Goal: Task Accomplishment & Management: Use online tool/utility

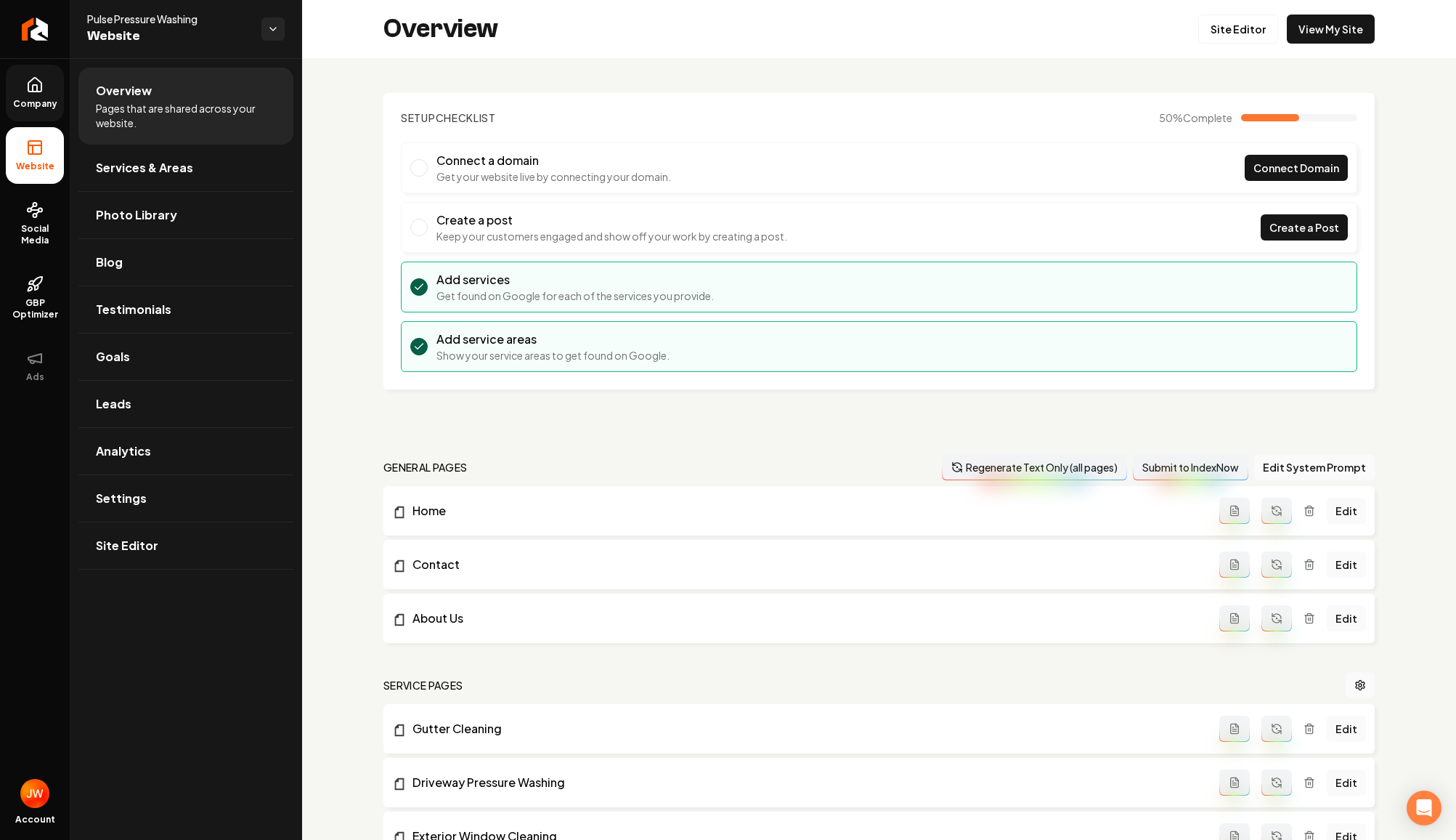
click at [33, 94] on link "Company" at bounding box center [35, 92] width 58 height 57
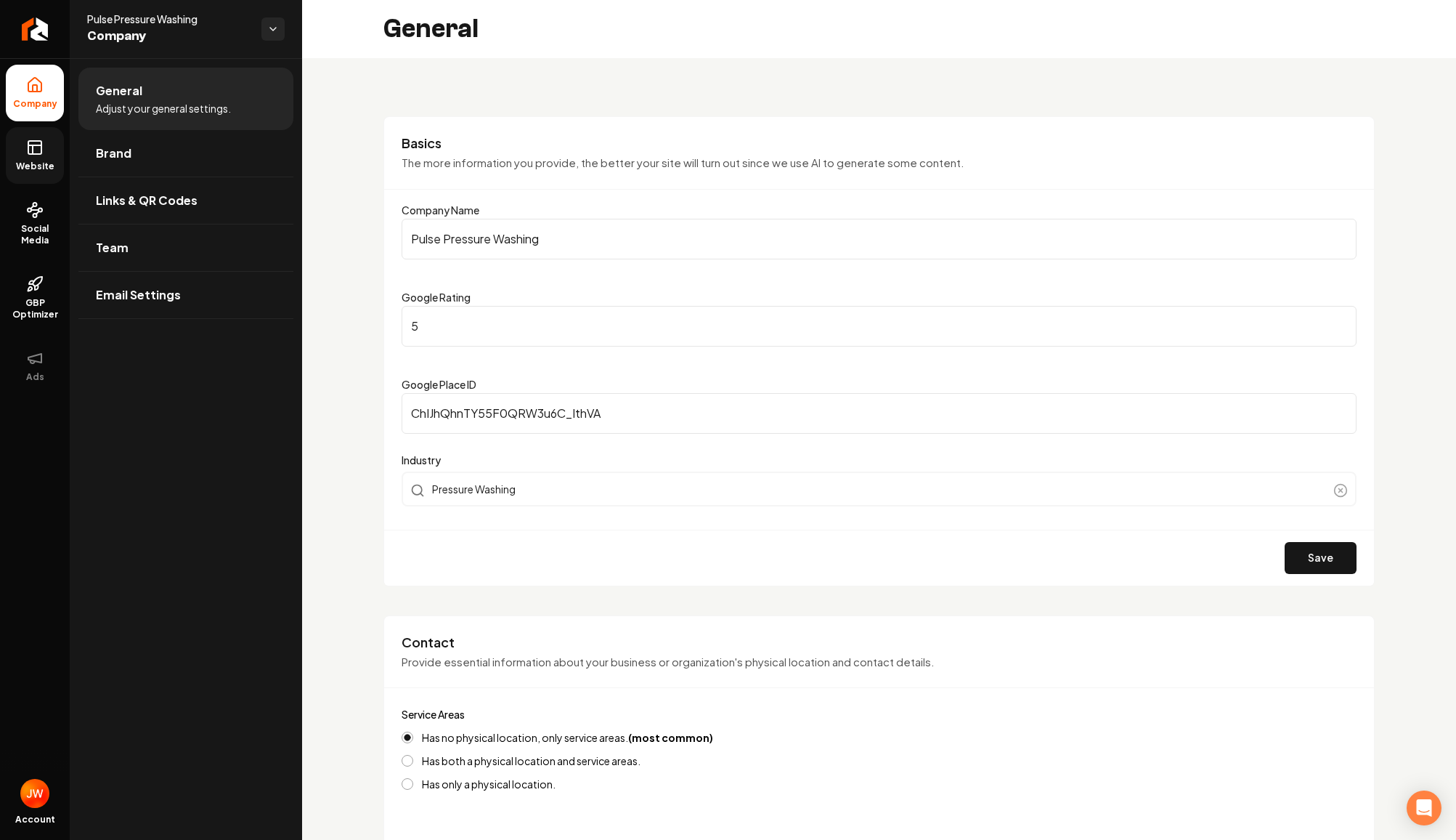
click at [33, 152] on icon at bounding box center [33, 149] width 0 height 9
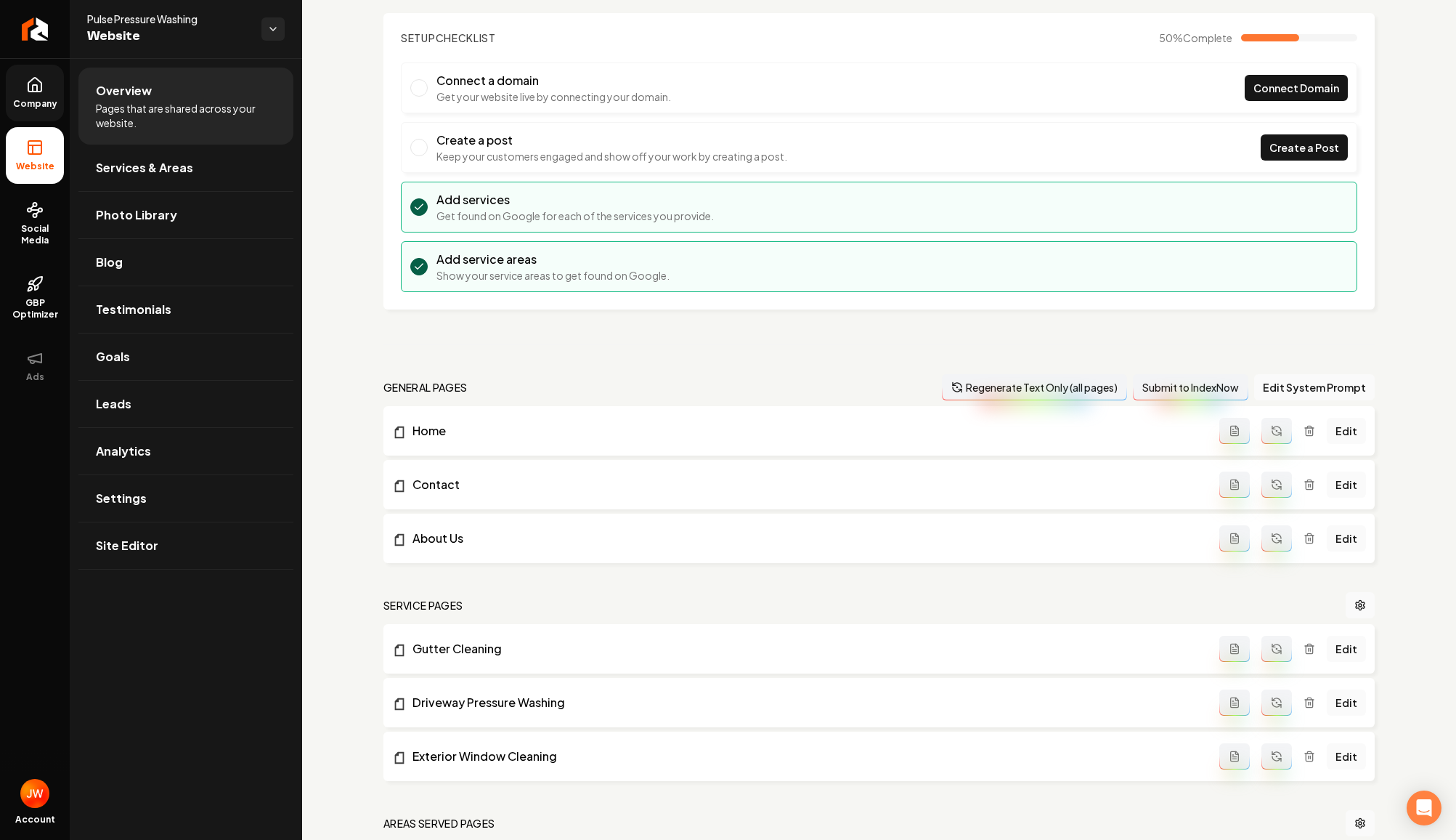
scroll to position [82, 0]
click at [531, 424] on link "Home" at bounding box center [805, 429] width 827 height 17
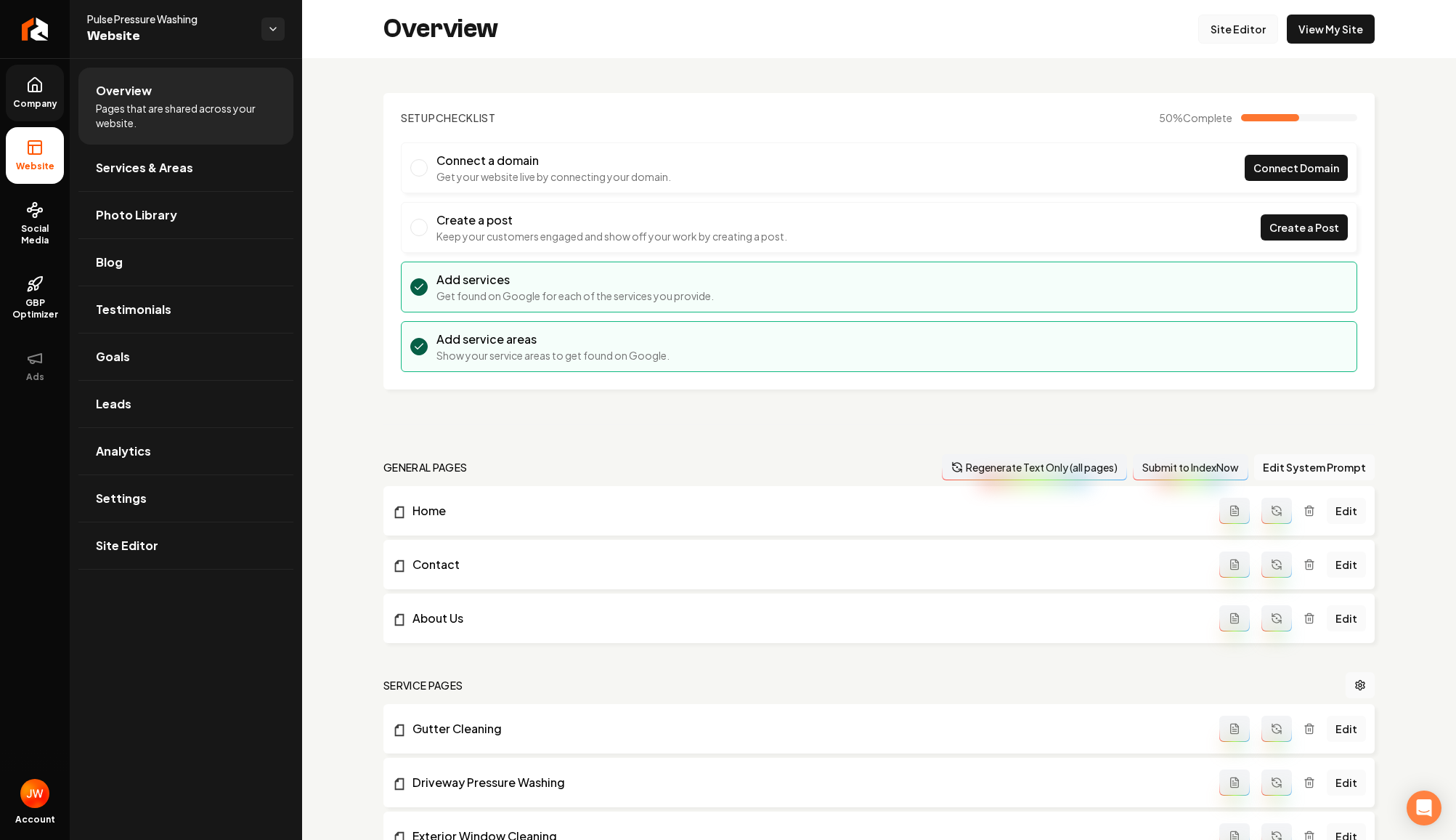
click at [1237, 23] on link "Site Editor" at bounding box center [1238, 29] width 80 height 29
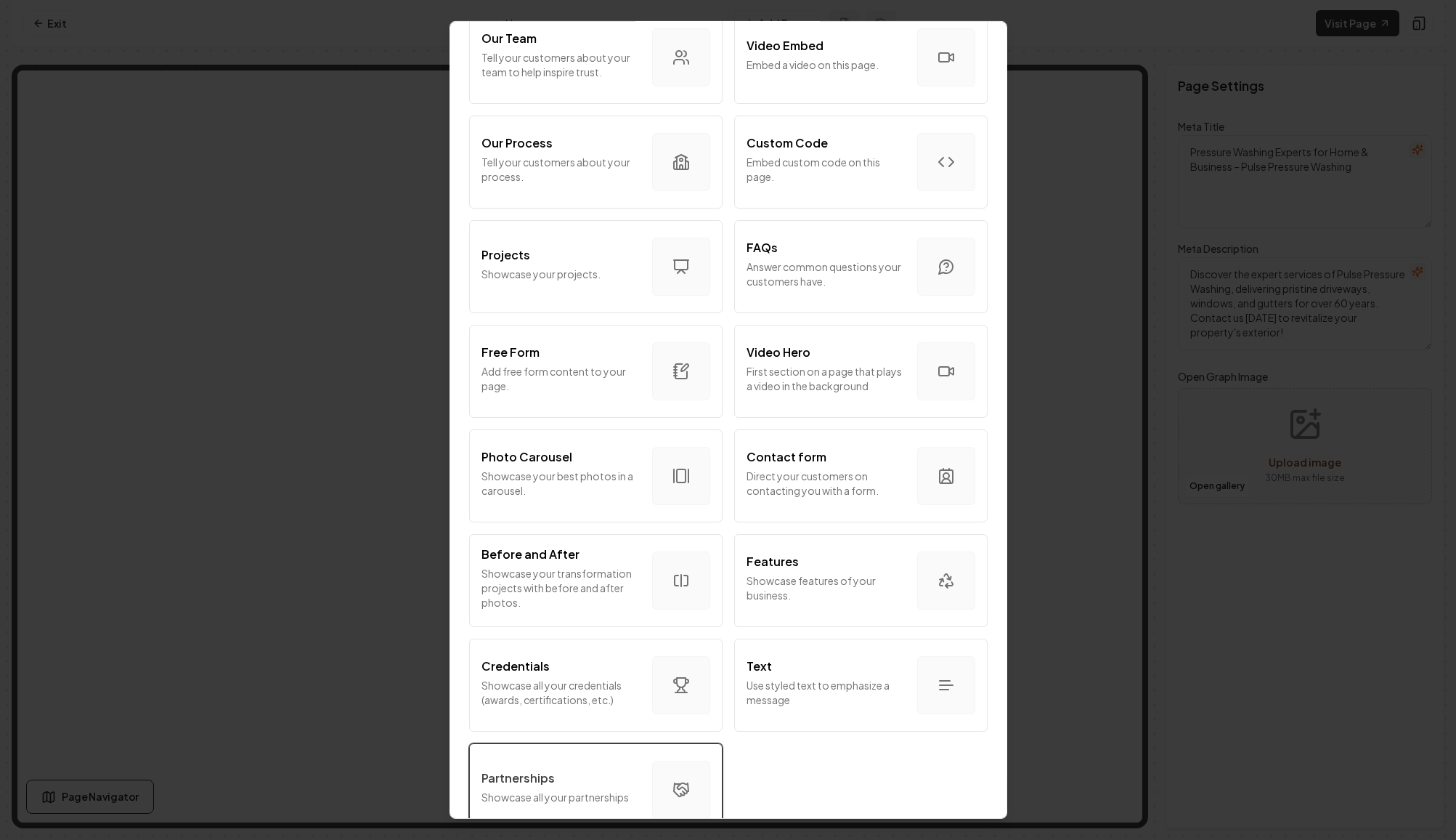
scroll to position [562, 0]
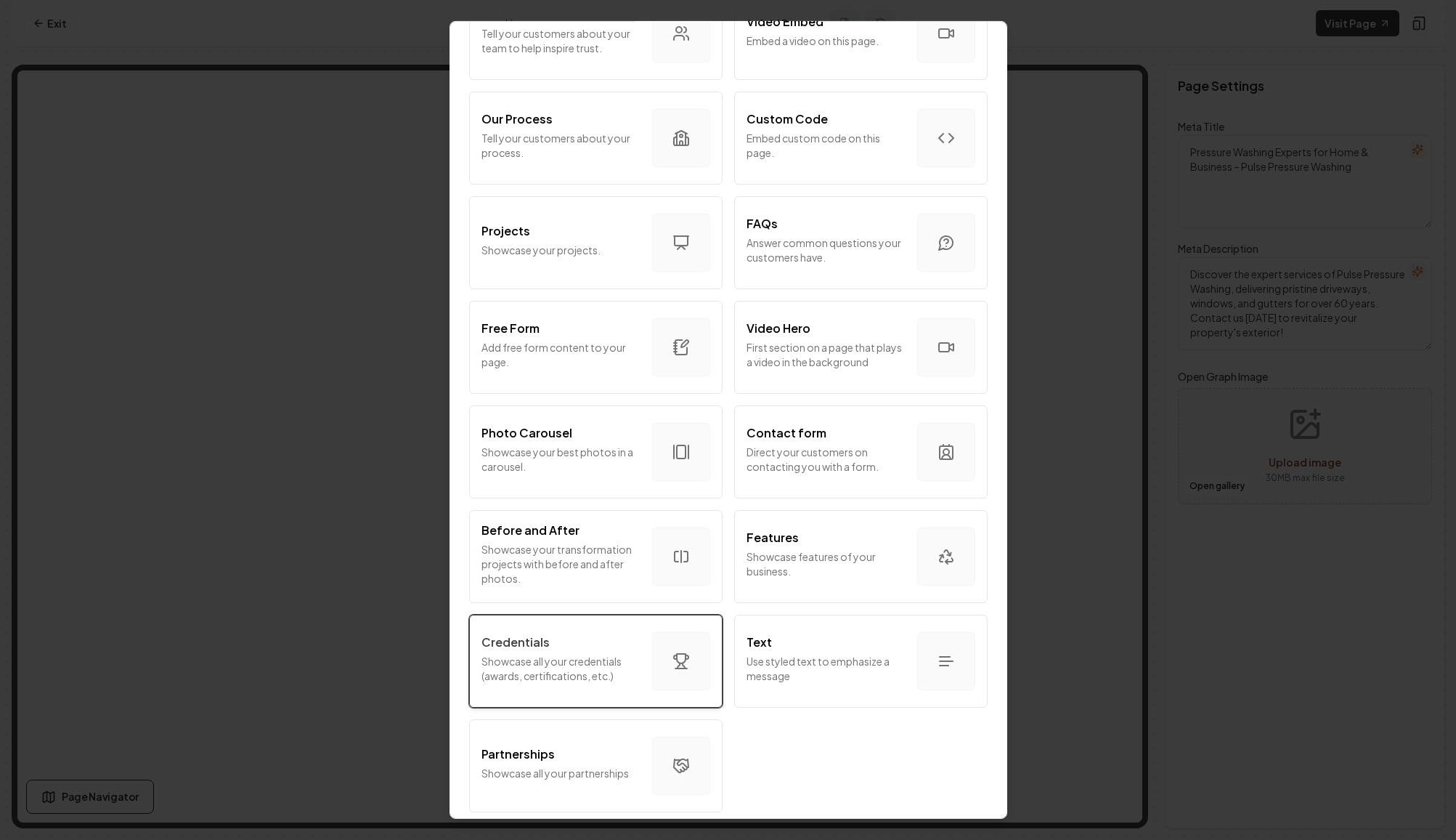
click at [605, 682] on p "Showcase all your credentials (awards, certifications, etc.)" at bounding box center [561, 668] width 159 height 29
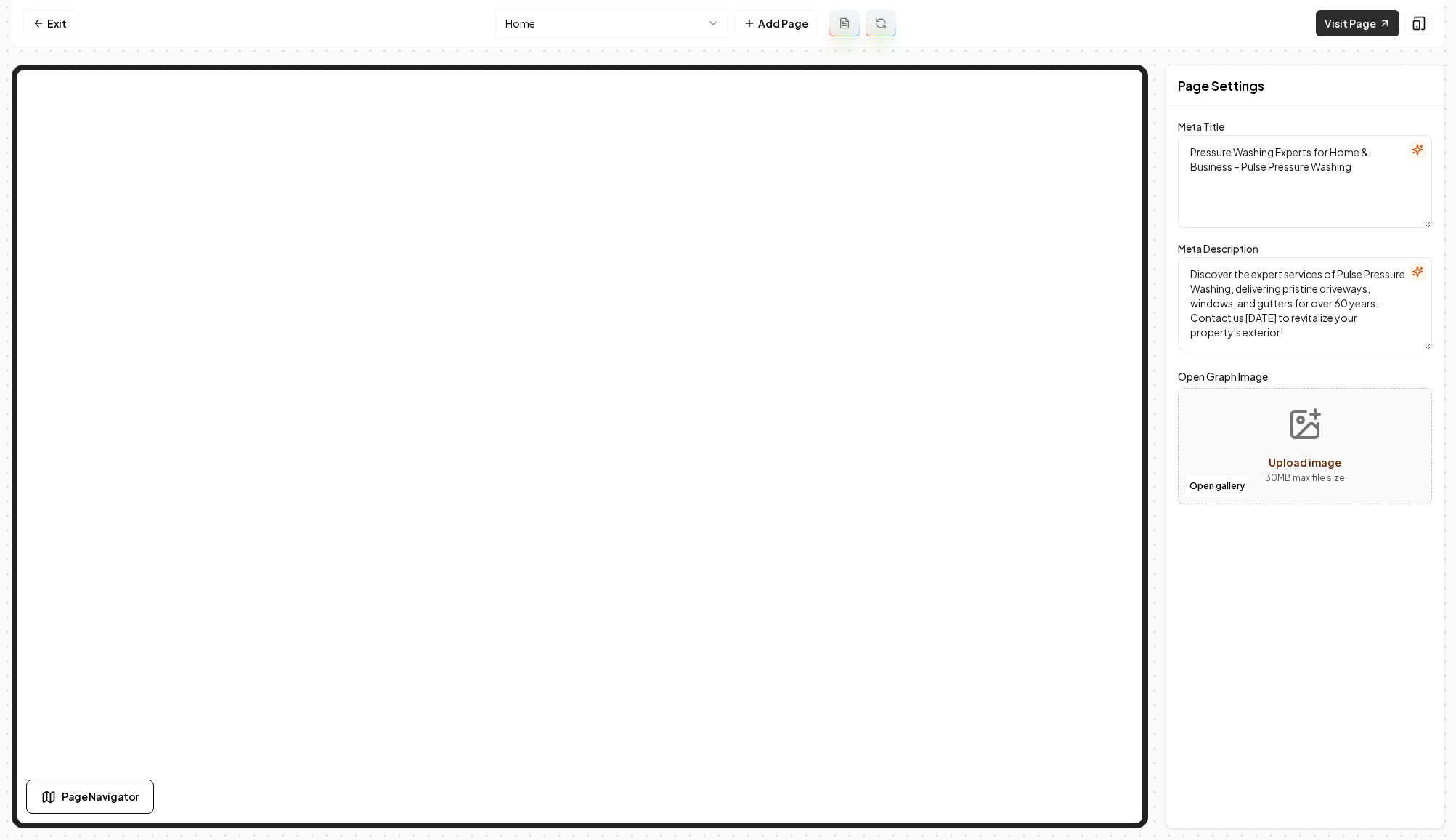
click at [1361, 27] on link "Visit Page" at bounding box center [1357, 23] width 83 height 26
